Goal: Information Seeking & Learning: Learn about a topic

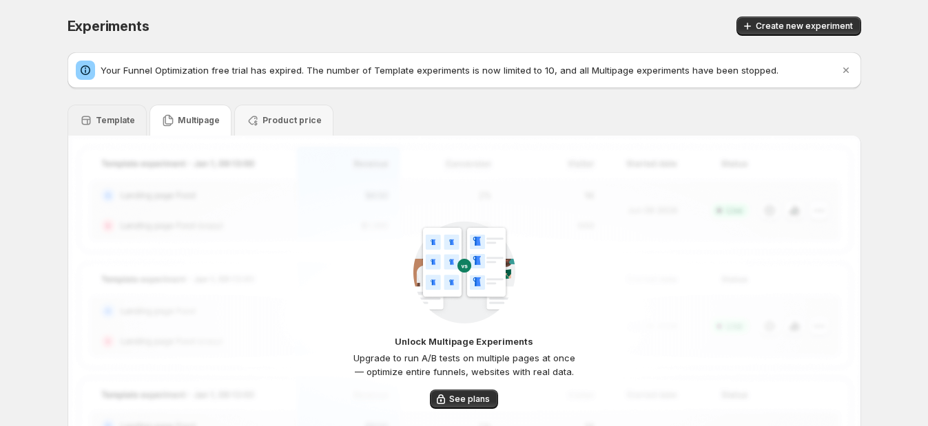
click at [106, 127] on div "Template" at bounding box center [107, 120] width 79 height 31
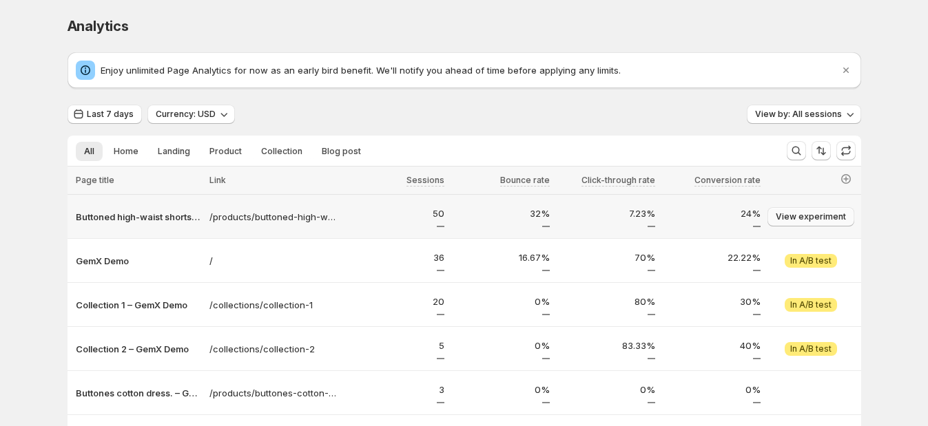
click at [813, 219] on span "View experiment" at bounding box center [811, 217] width 70 height 11
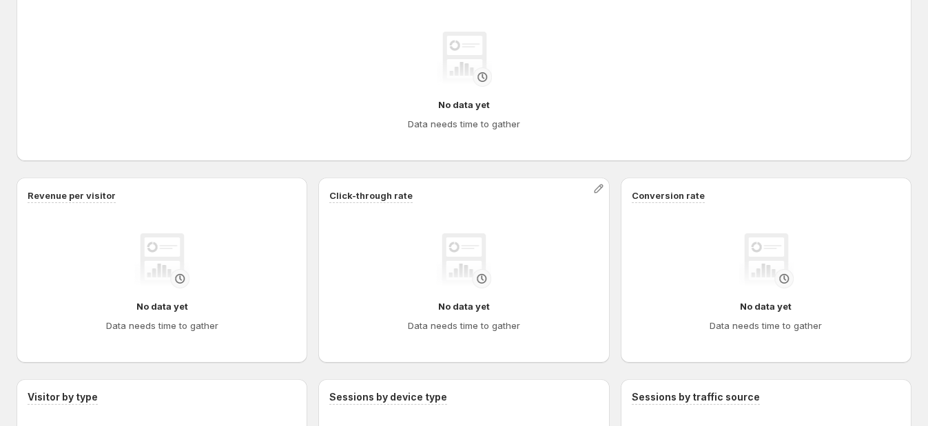
scroll to position [603, 0]
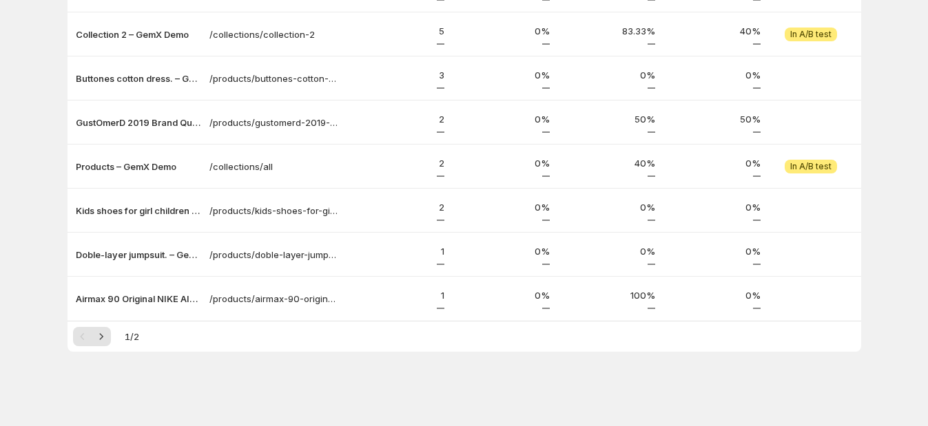
scroll to position [313, 0]
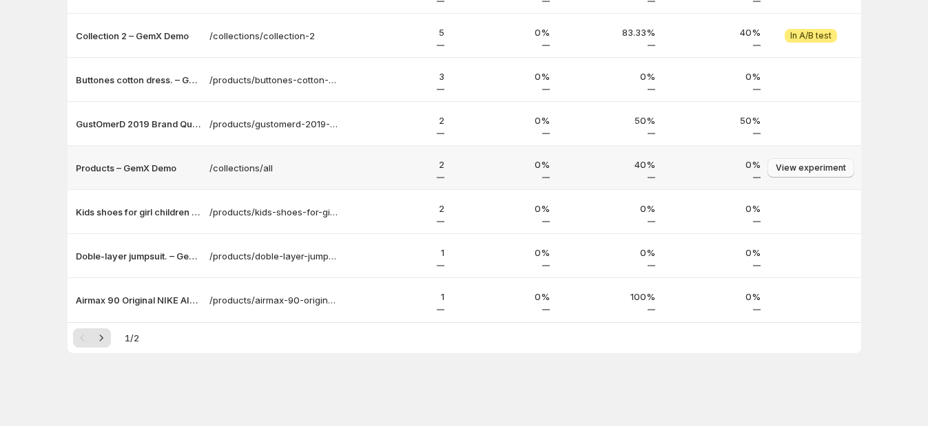
click at [807, 163] on span "View experiment" at bounding box center [811, 168] width 70 height 11
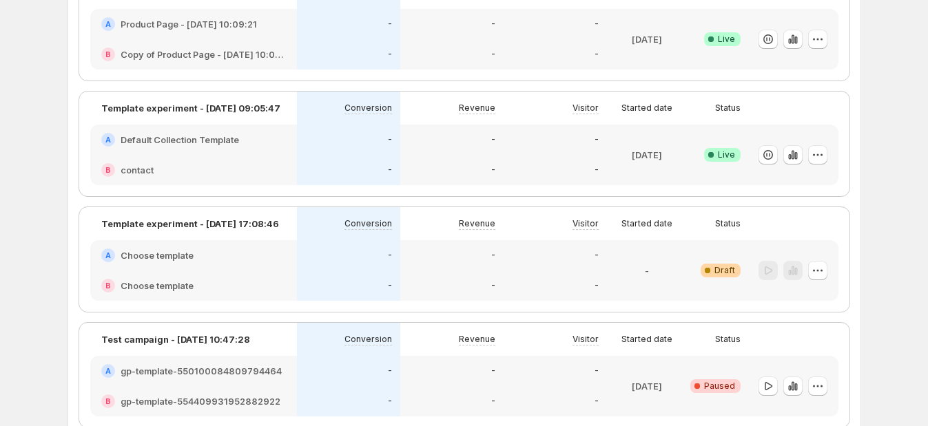
scroll to position [85, 0]
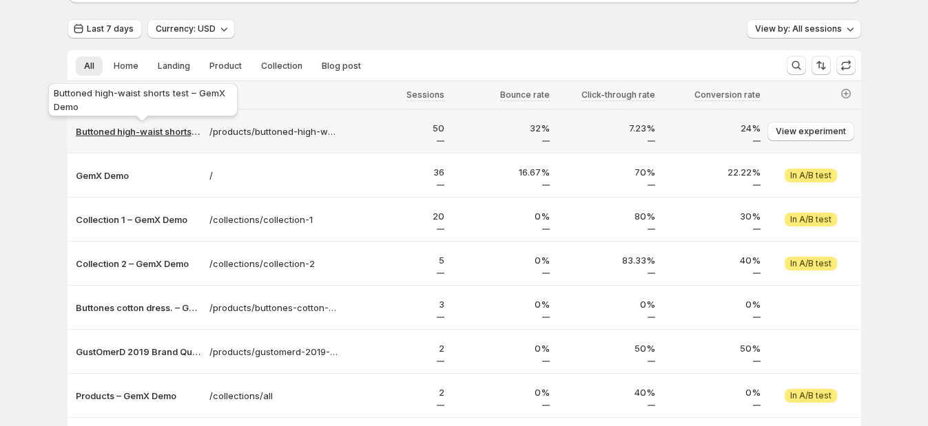
click at [128, 130] on p "Buttoned high-waist shorts test – GemX Demo" at bounding box center [138, 132] width 125 height 14
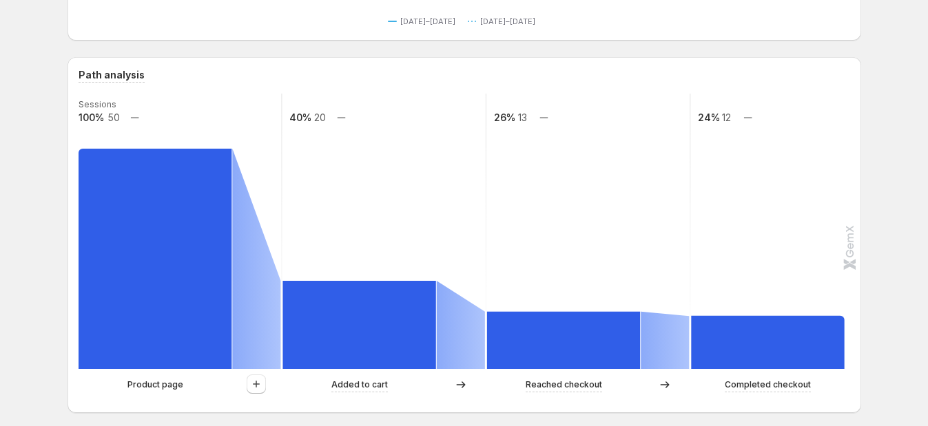
scroll to position [431, 0]
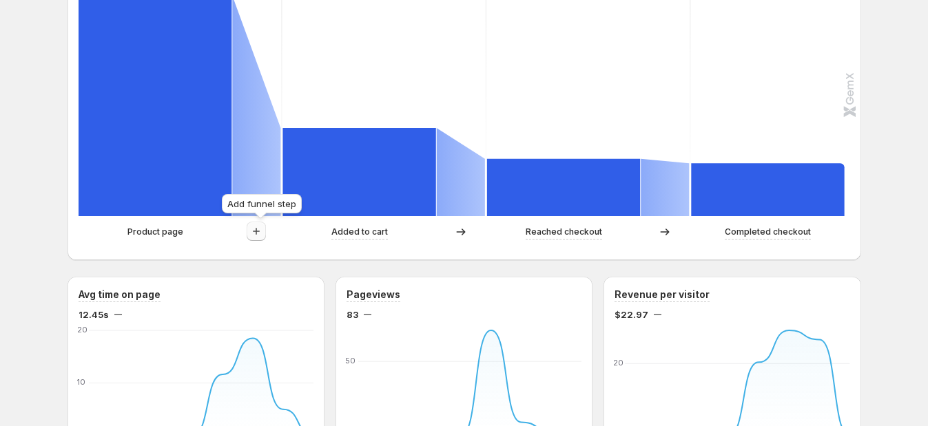
click at [258, 234] on icon "button" at bounding box center [256, 232] width 14 height 14
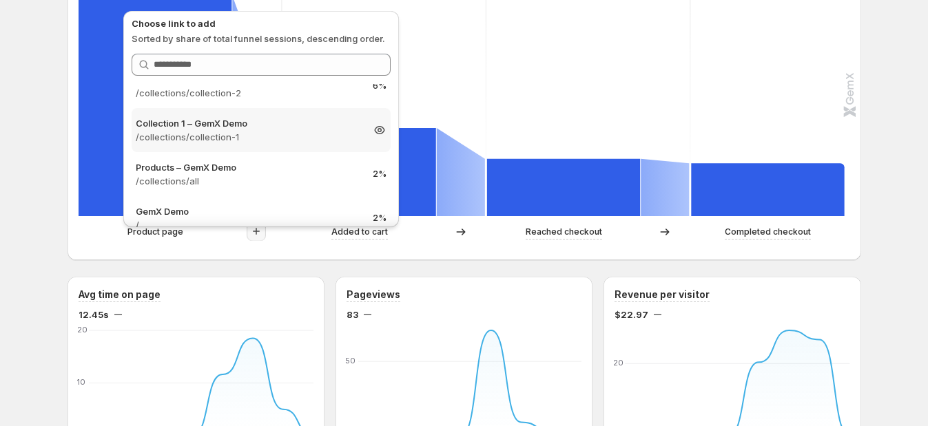
scroll to position [25, 0]
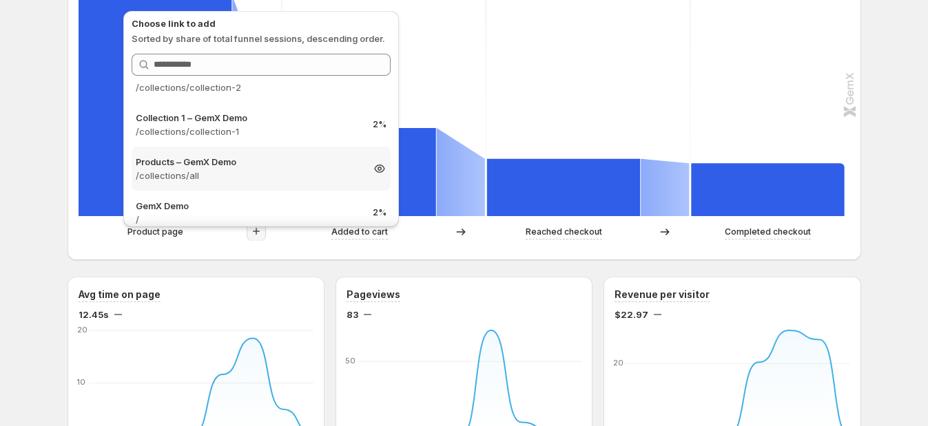
click at [238, 170] on p "/collections/all" at bounding box center [249, 176] width 226 height 14
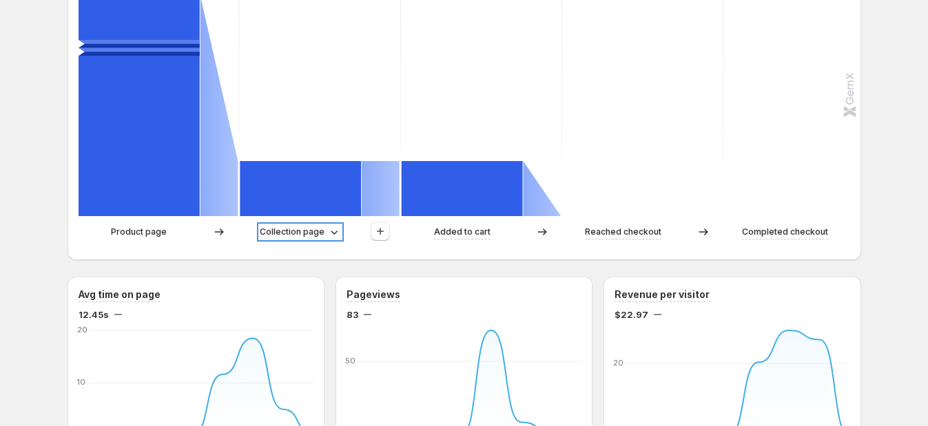
click at [322, 228] on p "Collection page" at bounding box center [292, 232] width 65 height 14
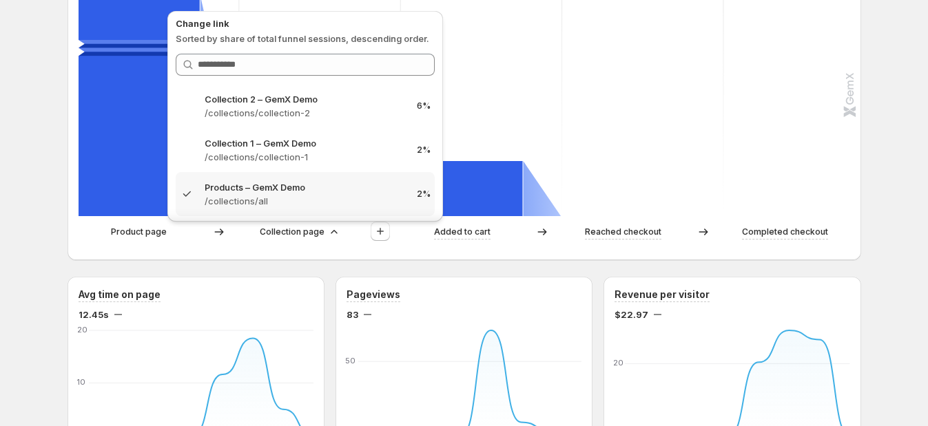
click at [429, 260] on div "Path analysis Sessions 100% 50 2% 1 2% 1 0% 0 0% 0 Product page Collection page…" at bounding box center [465, 82] width 794 height 356
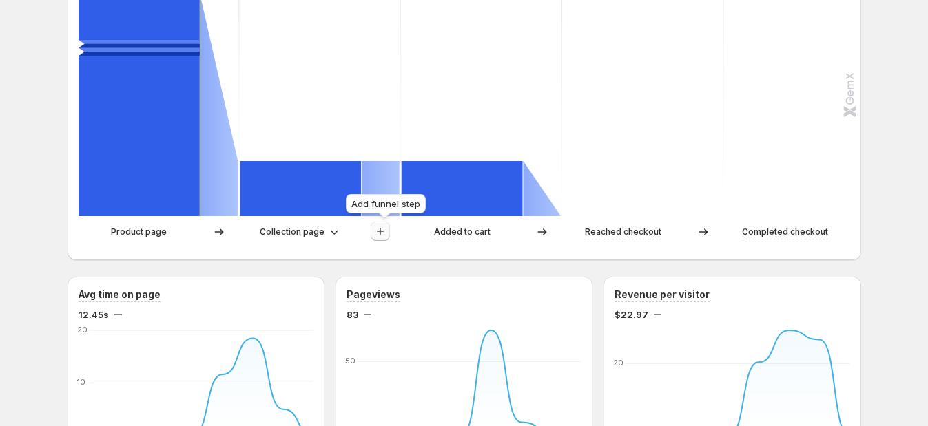
click at [384, 231] on icon "button" at bounding box center [380, 231] width 7 height 7
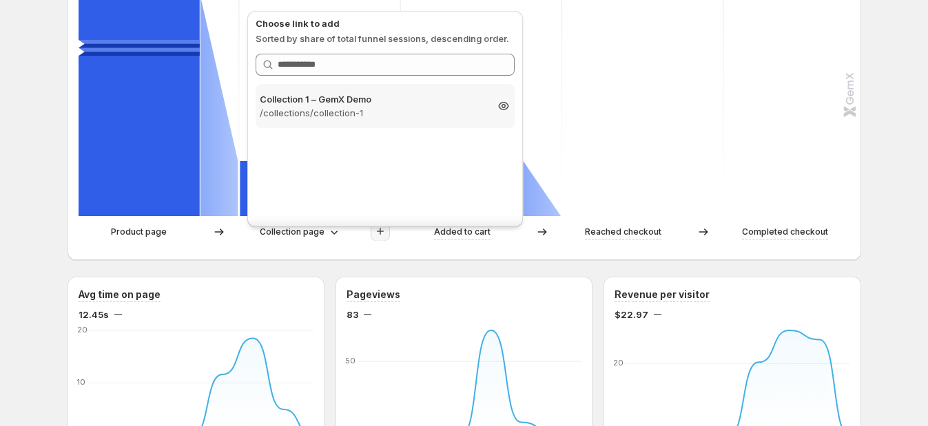
click at [347, 114] on p "/collections/collection-1" at bounding box center [373, 113] width 226 height 14
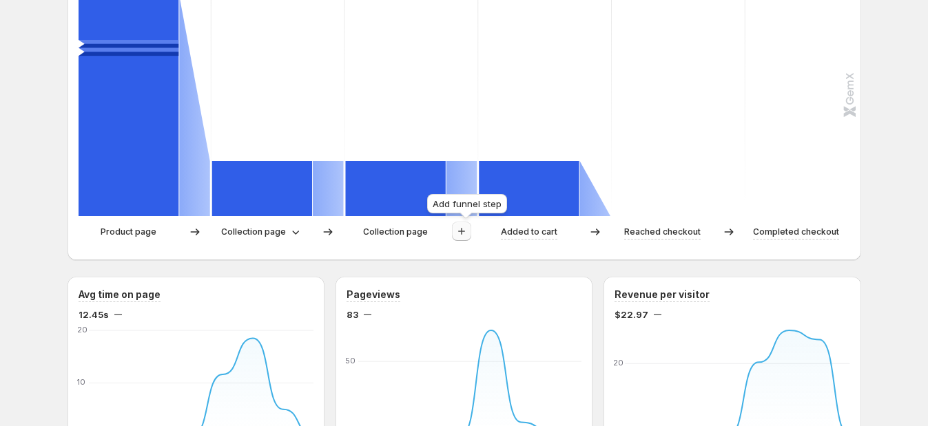
click at [462, 233] on icon "button" at bounding box center [462, 232] width 14 height 14
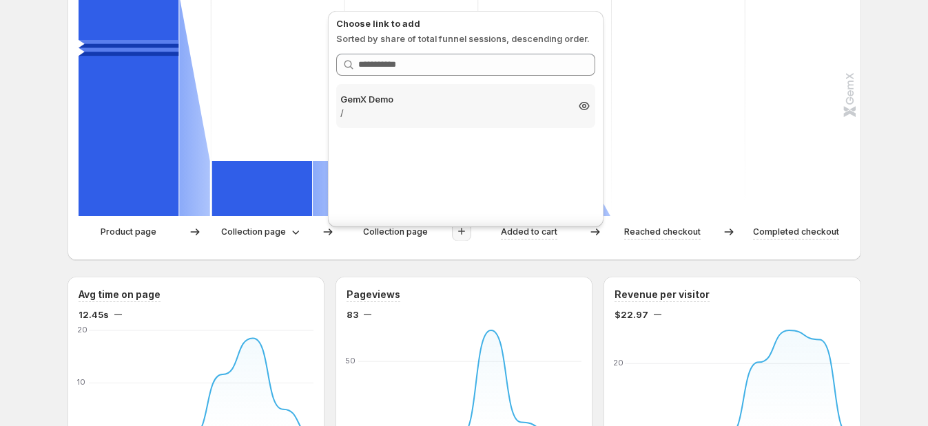
click at [469, 100] on p "GemX Demo" at bounding box center [453, 99] width 226 height 14
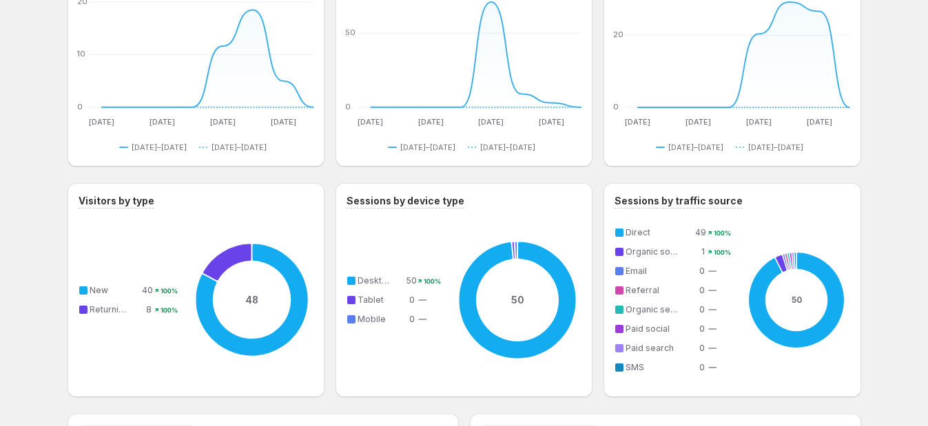
scroll to position [775, 0]
